Goal: Information Seeking & Learning: Check status

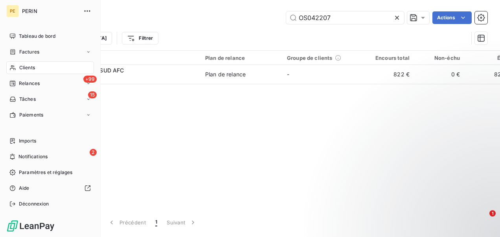
click at [24, 66] on span "Clients" at bounding box center [27, 67] width 16 height 7
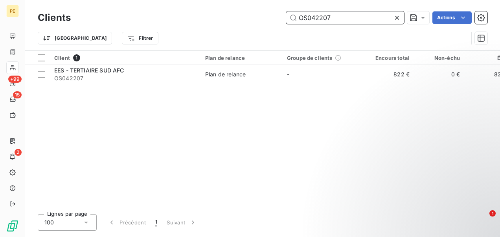
drag, startPoint x: 373, startPoint y: 14, endPoint x: 263, endPoint y: 20, distance: 111.0
click at [263, 20] on div "OS042207 Actions" at bounding box center [283, 17] width 407 height 13
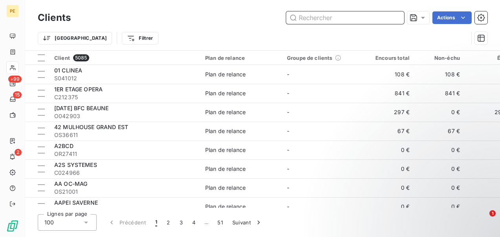
paste input "OS23390"
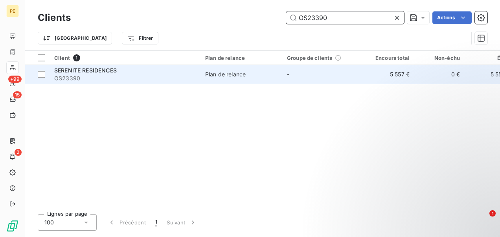
type input "OS23390"
click at [125, 71] on div "SERENITE RESIDENCES" at bounding box center [125, 70] width 142 height 8
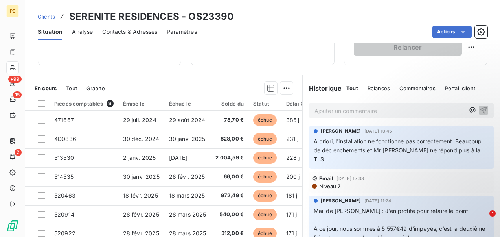
scroll to position [184, 0]
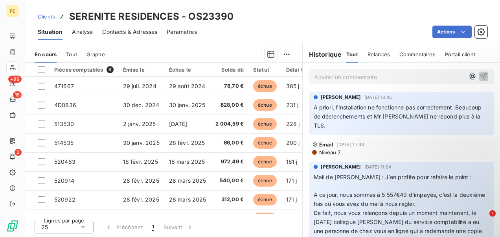
click at [452, 73] on p "Ajouter un commentaire ﻿" at bounding box center [389, 77] width 150 height 10
click at [469, 74] on icon "button" at bounding box center [472, 77] width 6 height 6
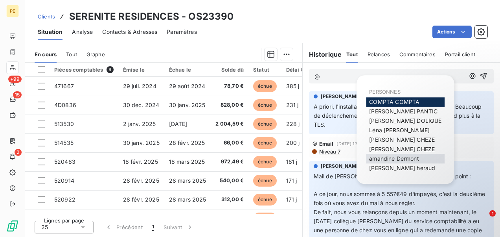
click at [392, 158] on span "[PERSON_NAME]" at bounding box center [394, 158] width 50 height 7
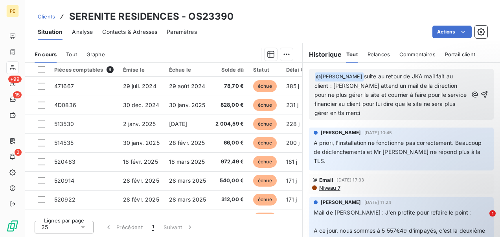
click at [365, 75] on span "suite au retour de JKA mail fait au client : [PERSON_NAME] attend un mail de la…" at bounding box center [391, 94] width 154 height 43
click at [472, 93] on icon "button" at bounding box center [475, 94] width 6 height 6
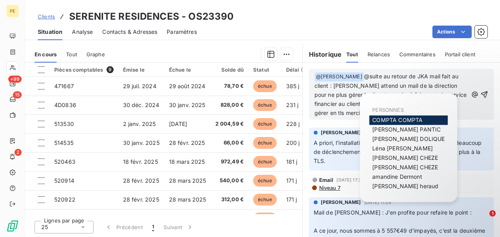
click at [406, 120] on span "COMPTA COMPTA" at bounding box center [397, 119] width 50 height 7
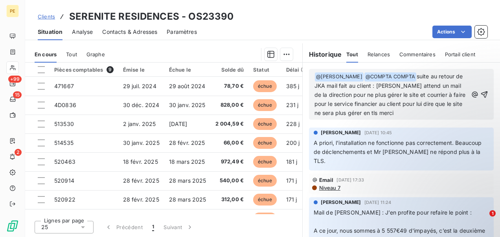
click at [481, 92] on icon "button" at bounding box center [484, 94] width 7 height 7
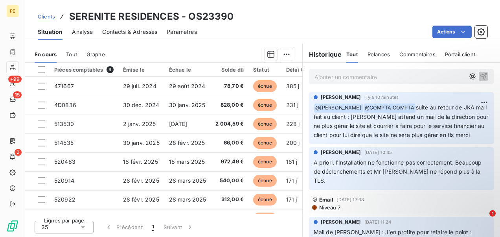
click at [40, 17] on span "Clients" at bounding box center [46, 16] width 17 height 6
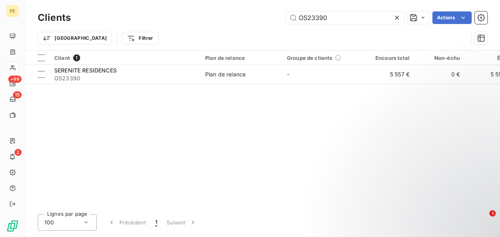
drag, startPoint x: 329, startPoint y: 18, endPoint x: 244, endPoint y: 5, distance: 85.1
click at [244, 5] on div "Clients OS23390 Actions Trier Filtrer" at bounding box center [262, 25] width 475 height 50
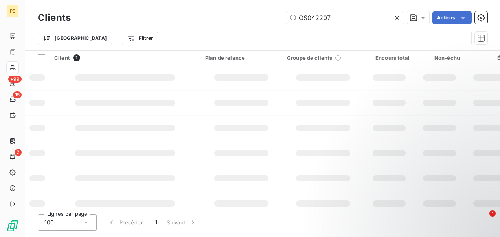
type input "OS042207"
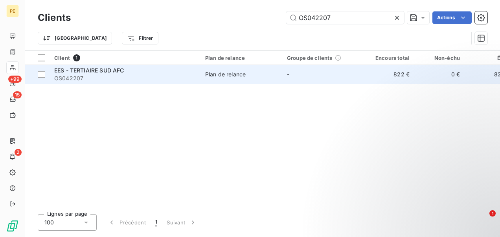
click at [201, 75] on td "Plan de relance" at bounding box center [241, 74] width 82 height 19
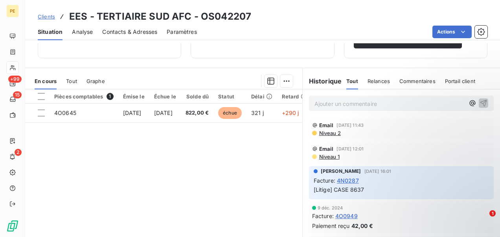
scroll to position [184, 0]
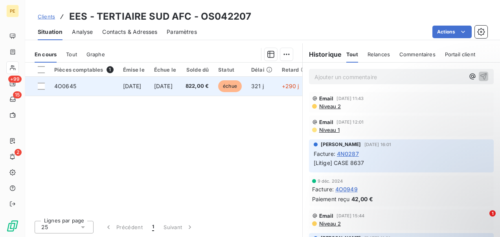
click at [277, 82] on td "321 j" at bounding box center [261, 86] width 31 height 19
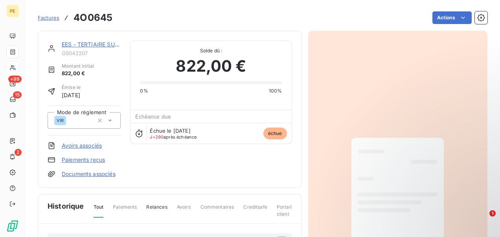
click at [49, 14] on link "Factures" at bounding box center [49, 18] width 22 height 8
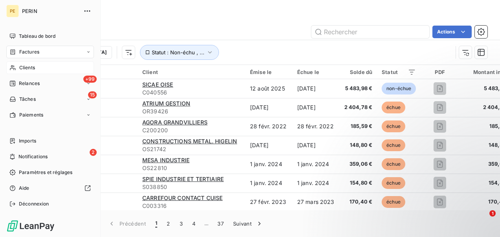
click at [22, 64] on span "Clients" at bounding box center [27, 67] width 16 height 7
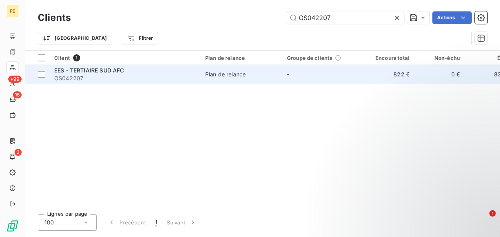
click at [94, 80] on span "OS042207" at bounding box center [125, 78] width 142 height 8
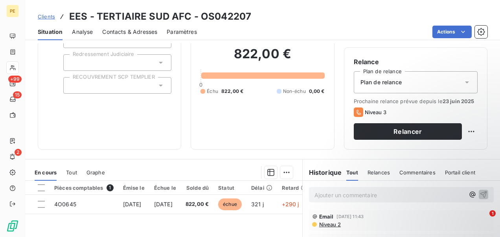
click at [321, 194] on p "Ajouter un commentaire ﻿" at bounding box center [389, 195] width 150 height 10
click at [46, 13] on span "Clients" at bounding box center [46, 16] width 17 height 6
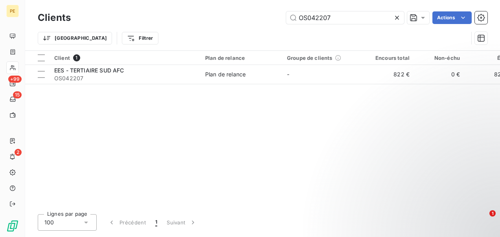
drag, startPoint x: 379, startPoint y: 18, endPoint x: 194, endPoint y: 7, distance: 184.7
click at [194, 7] on div "Clients OS042207 Actions Trier Filtrer" at bounding box center [262, 25] width 475 height 50
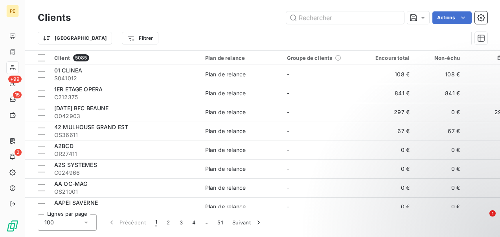
click at [342, 9] on div "Clients Actions Trier Filtrer" at bounding box center [262, 25] width 475 height 50
click at [341, 9] on div "Clients Actions" at bounding box center [263, 17] width 450 height 17
click at [333, 18] on input "text" at bounding box center [345, 17] width 118 height 13
paste input "OS39969"
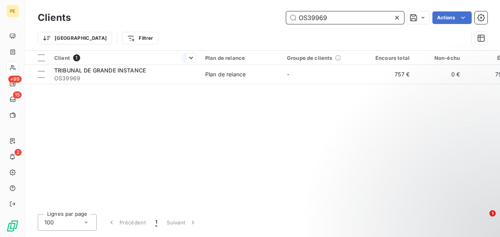
type input "OS39969"
click at [178, 61] on div "Client 1" at bounding box center [125, 57] width 142 height 7
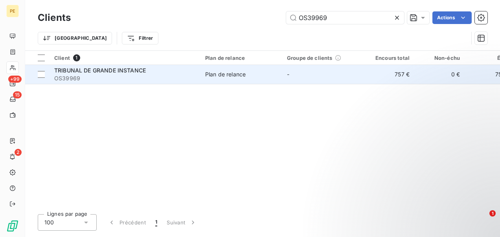
click at [170, 79] on span "OS39969" at bounding box center [125, 78] width 142 height 8
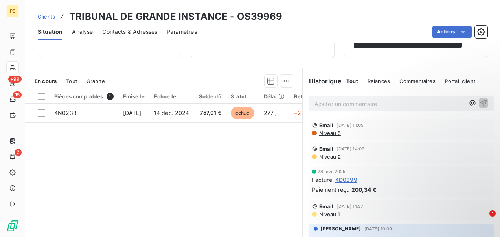
scroll to position [118, 0]
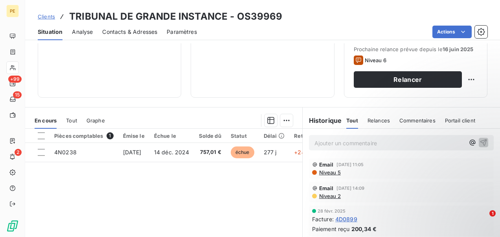
click at [384, 137] on div "Ajouter un commentaire ﻿" at bounding box center [389, 142] width 150 height 11
click at [377, 141] on p "Ajouter un commentaire ﻿" at bounding box center [389, 143] width 150 height 10
click at [469, 144] on icon "button" at bounding box center [473, 142] width 8 height 8
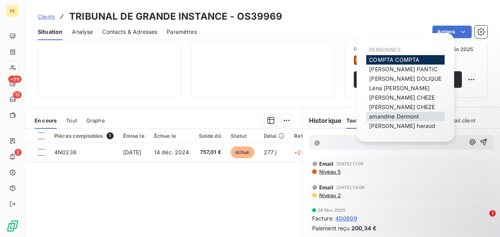
click at [383, 118] on span "[PERSON_NAME]" at bounding box center [394, 116] width 50 height 7
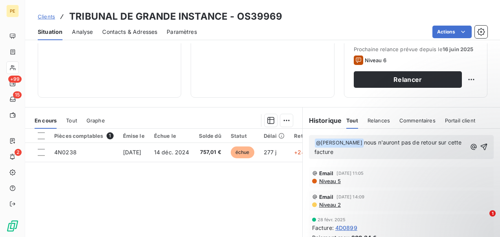
click at [393, 151] on p "﻿ @ [PERSON_NAME] ﻿ nous n'auront pas de retour sur cette facture" at bounding box center [390, 147] width 152 height 18
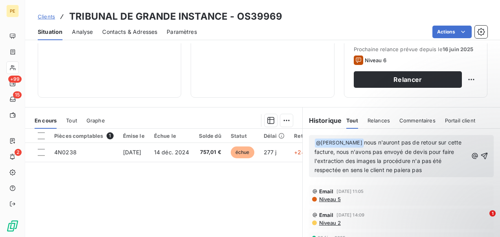
click at [367, 140] on span "nous n'auront pas de retour sur cette facture, nous n'avons pas envoyé de devis…" at bounding box center [388, 156] width 149 height 34
click at [471, 155] on icon "button" at bounding box center [475, 156] width 8 height 8
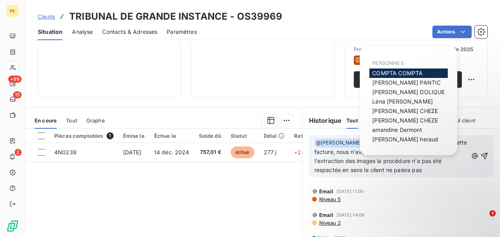
click at [394, 73] on span "COMPTA COMPTA" at bounding box center [397, 73] width 50 height 7
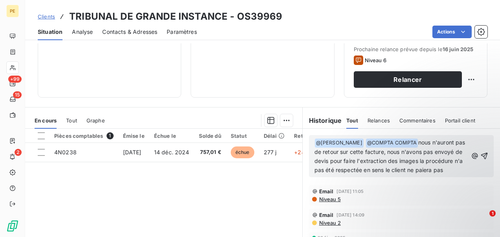
click at [481, 157] on icon "button" at bounding box center [484, 156] width 7 height 7
